Goal: Task Accomplishment & Management: Manage account settings

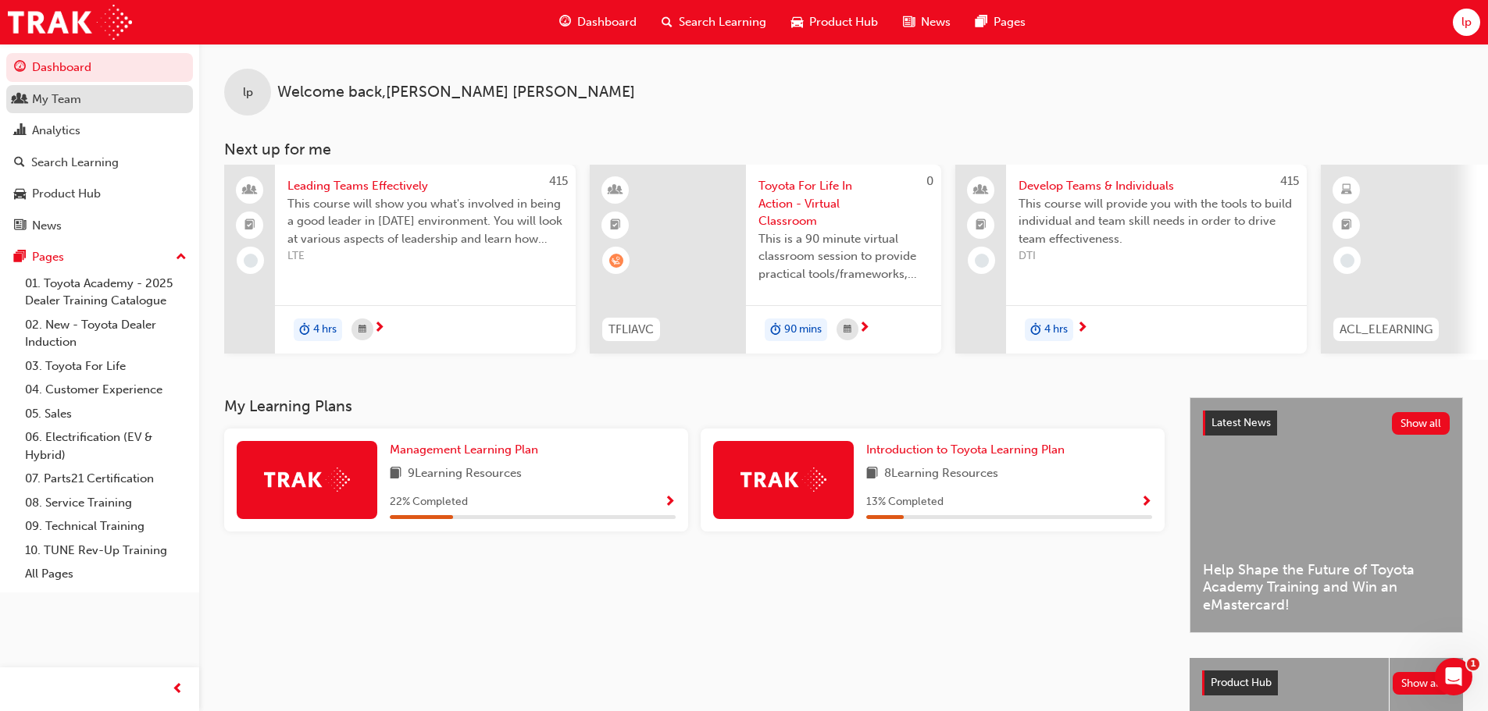
click at [97, 104] on div "My Team" at bounding box center [99, 100] width 171 height 20
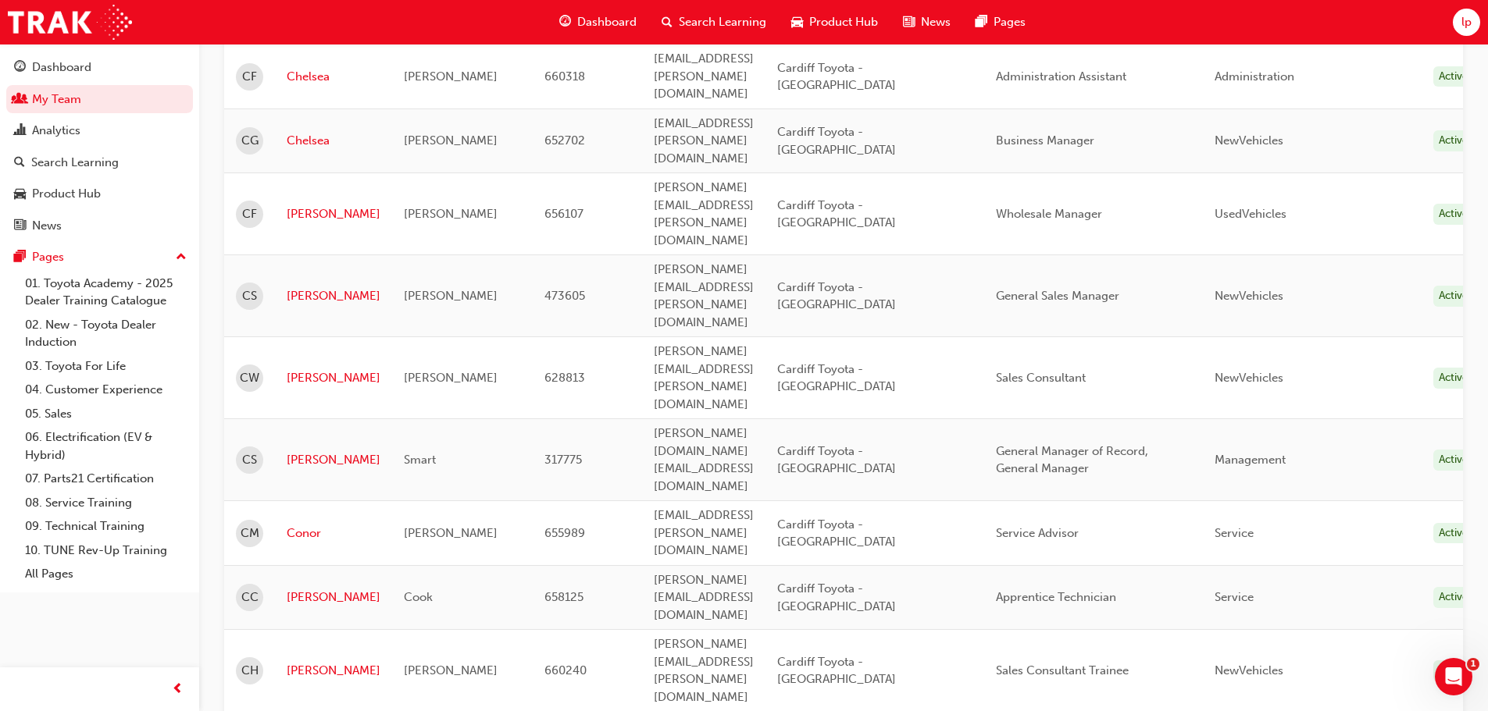
scroll to position [1406, 0]
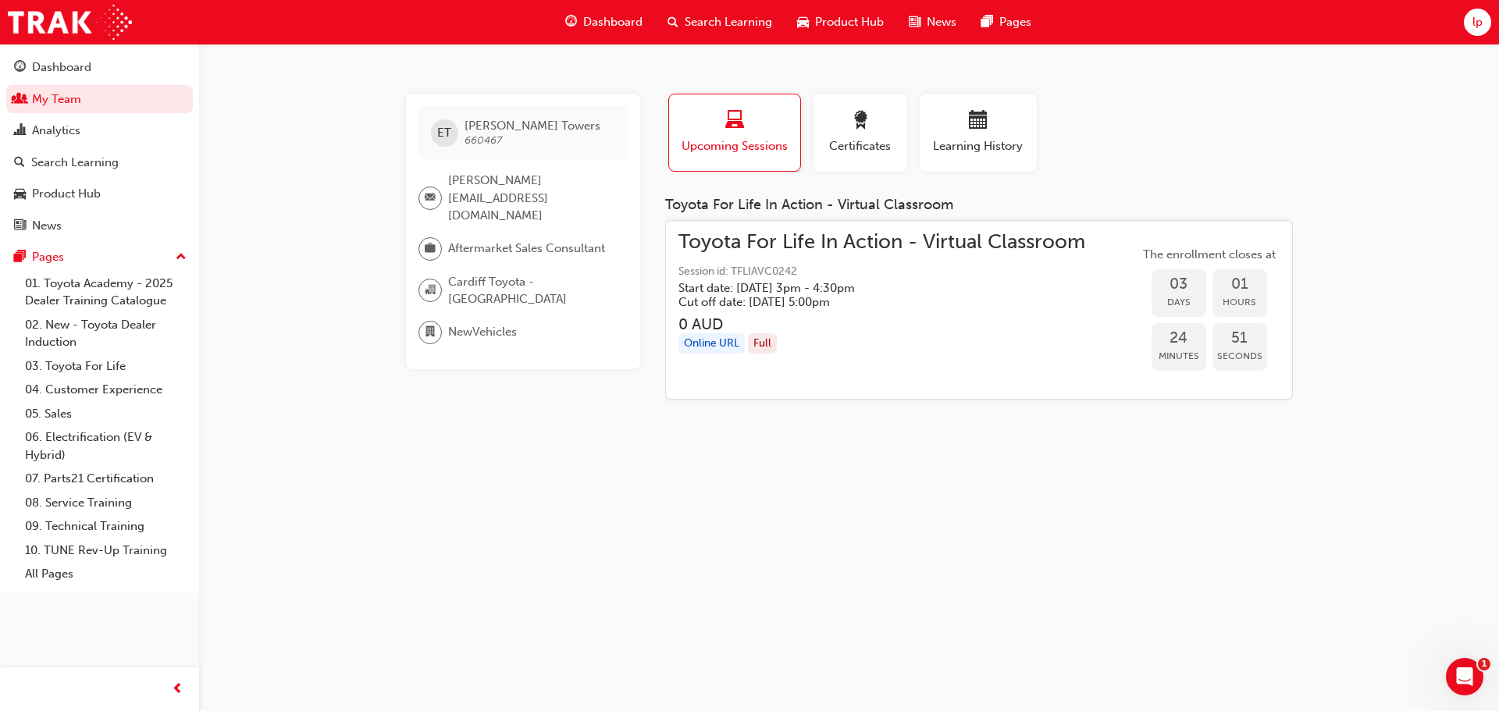
click at [947, 316] on h3 "0 AUD" at bounding box center [882, 325] width 407 height 18
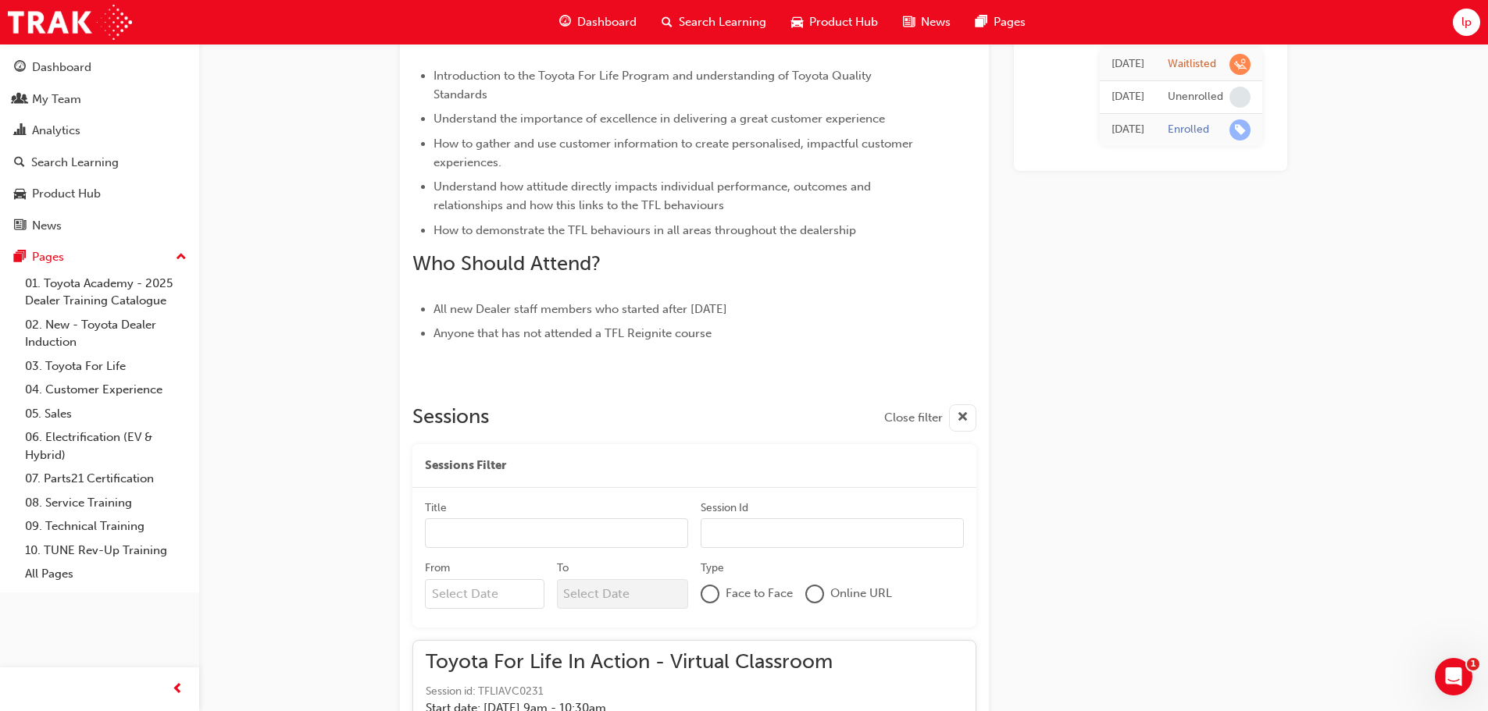
scroll to position [2498, 0]
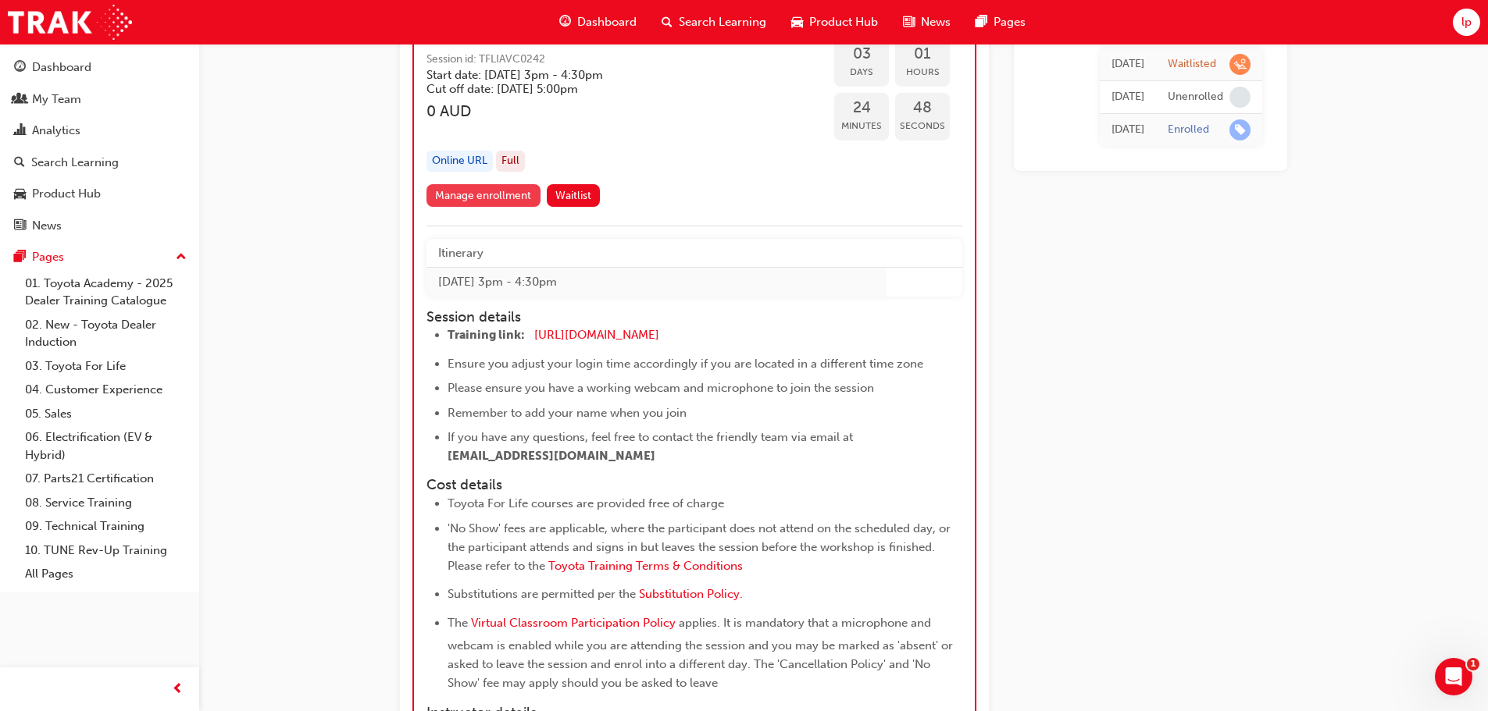
click at [519, 202] on link "Manage enrollment" at bounding box center [483, 195] width 114 height 23
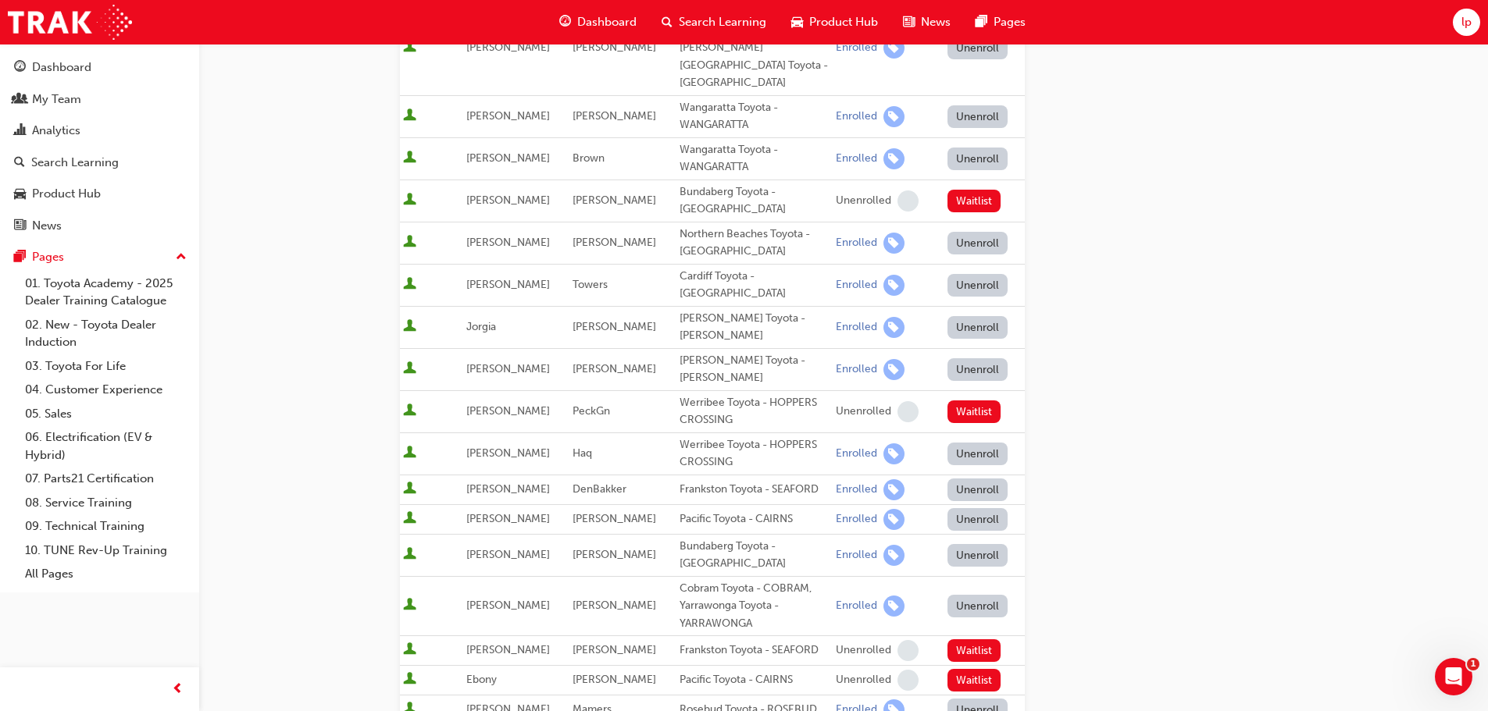
scroll to position [312, 0]
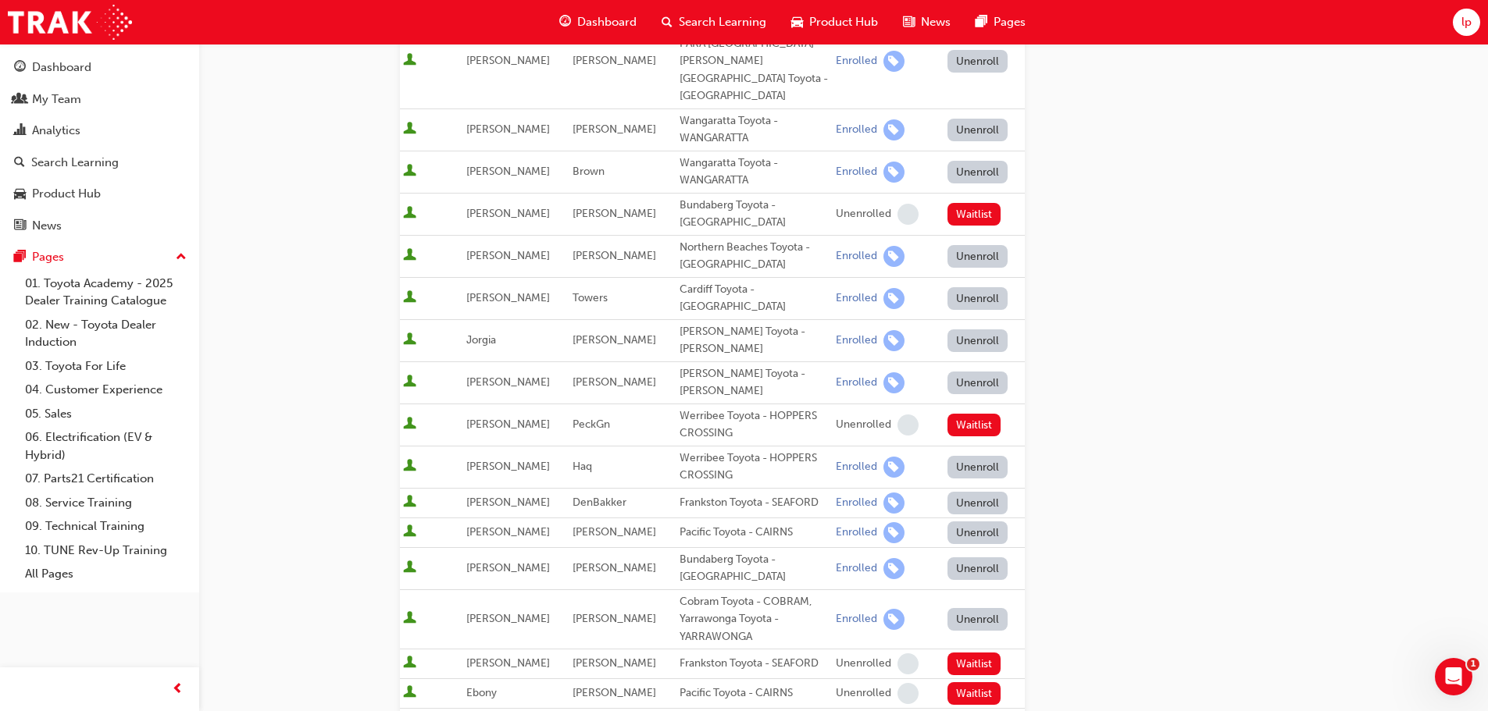
click at [986, 287] on button "Unenroll" at bounding box center [977, 298] width 61 height 23
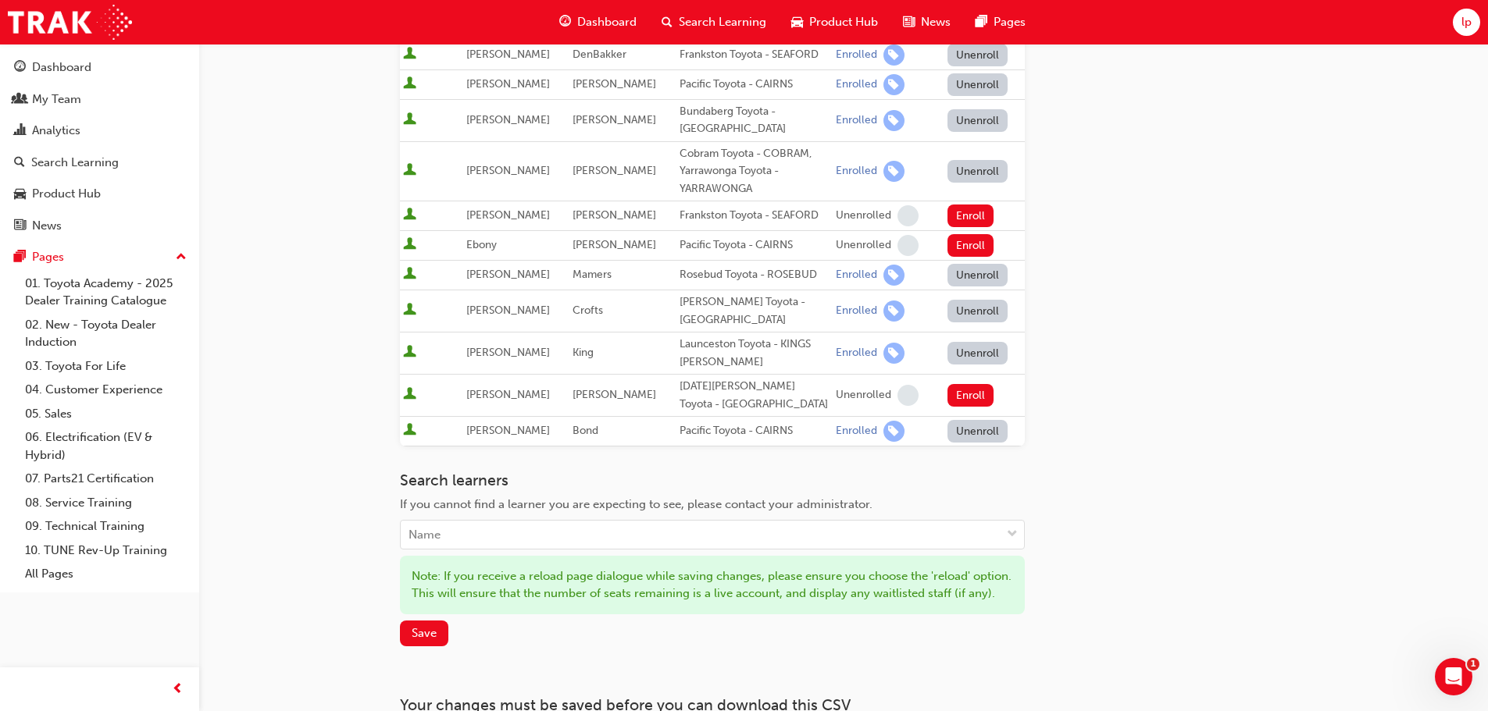
scroll to position [781, 0]
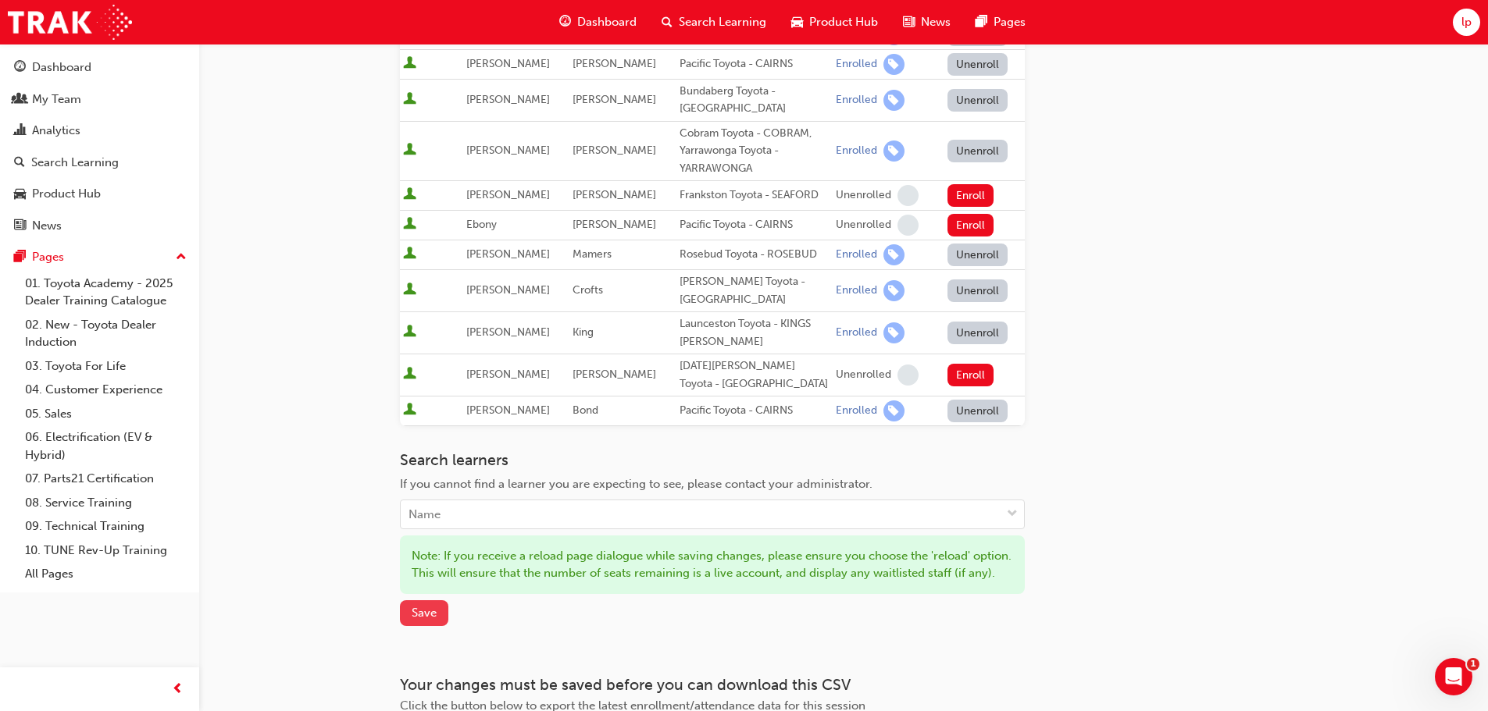
click at [437, 601] on button "Save" at bounding box center [424, 614] width 48 height 26
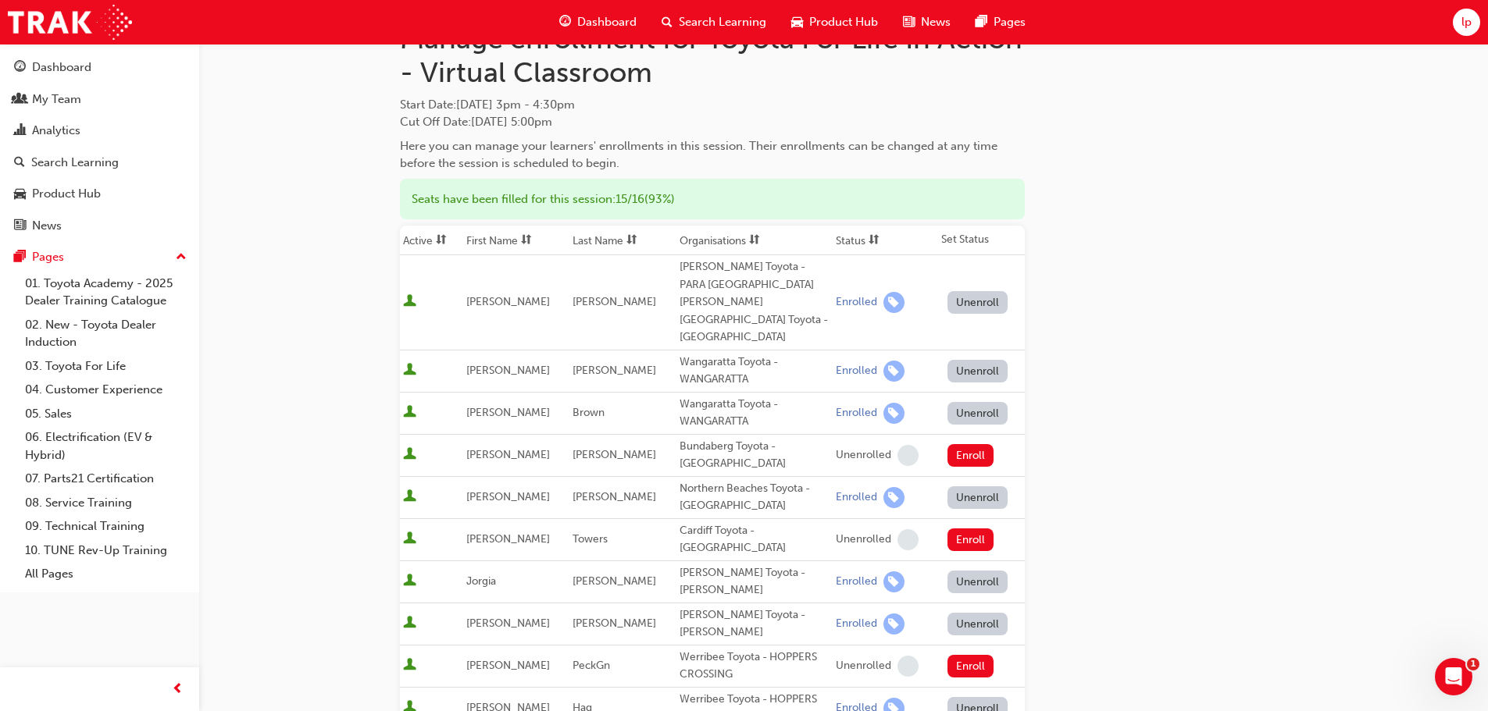
scroll to position [0, 0]
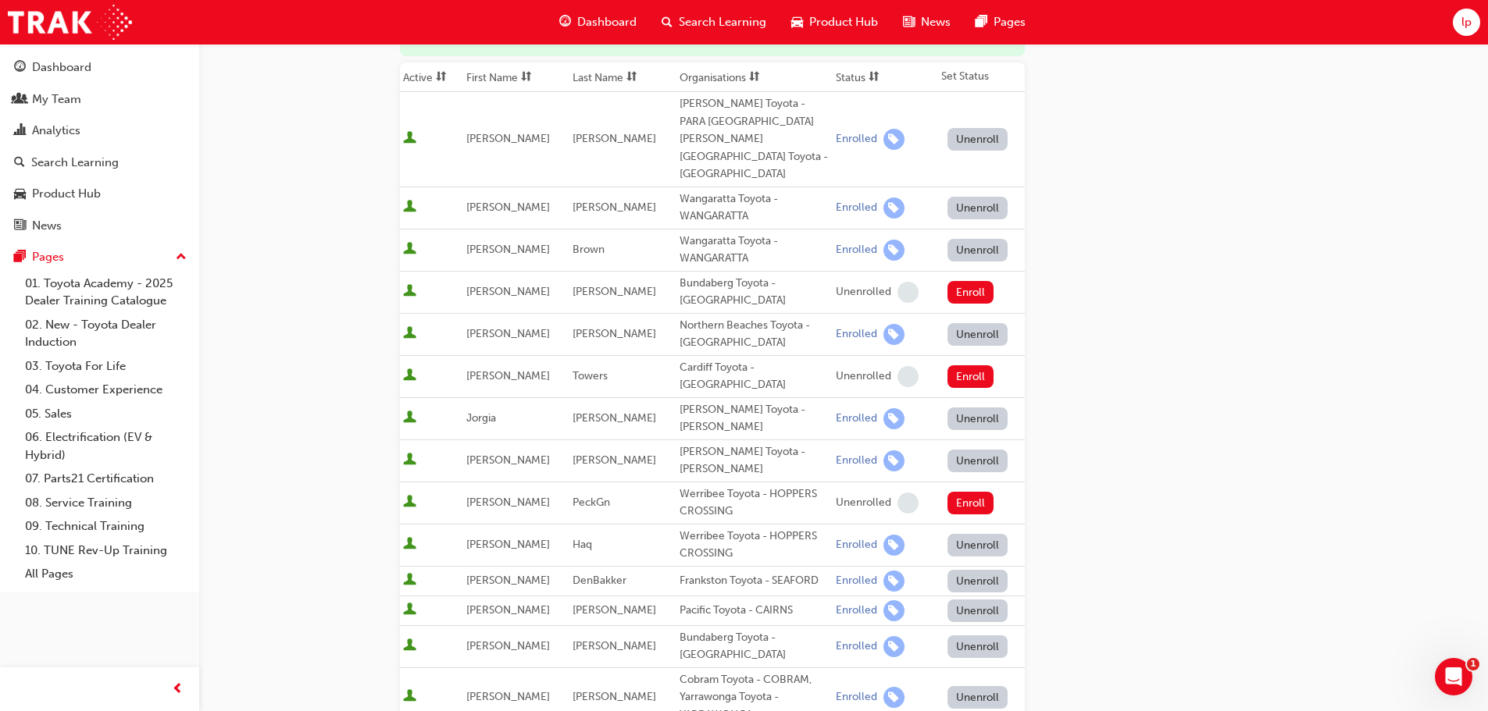
scroll to position [312, 0]
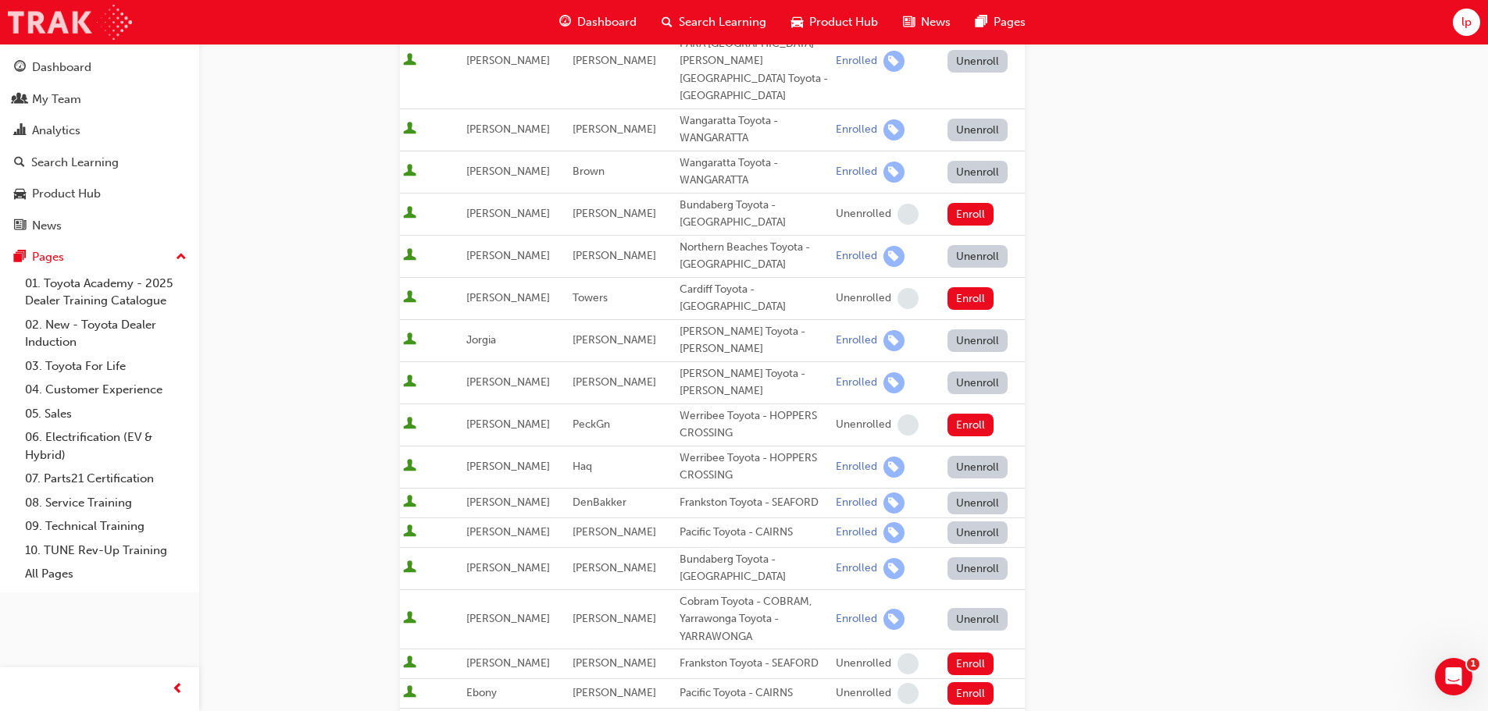
click at [67, 27] on img at bounding box center [70, 22] width 124 height 35
